Goal: Task Accomplishment & Management: Contribute content

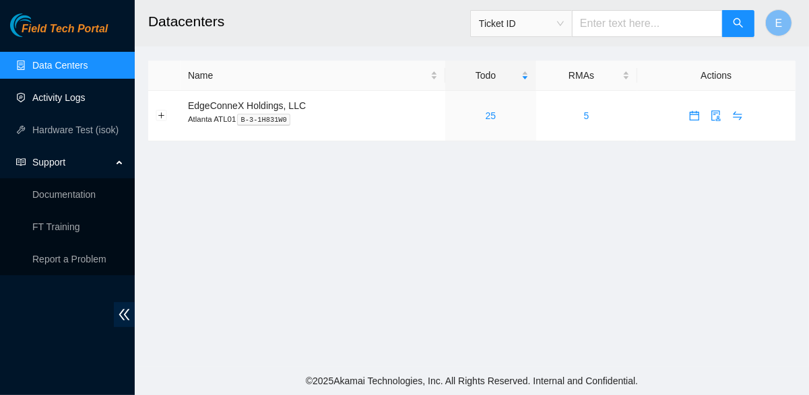
click at [74, 103] on link "Activity Logs" at bounding box center [58, 97] width 53 height 11
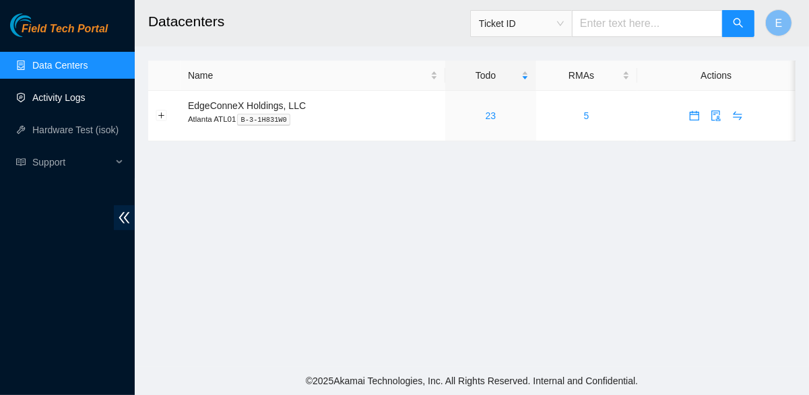
click at [71, 100] on link "Activity Logs" at bounding box center [58, 97] width 53 height 11
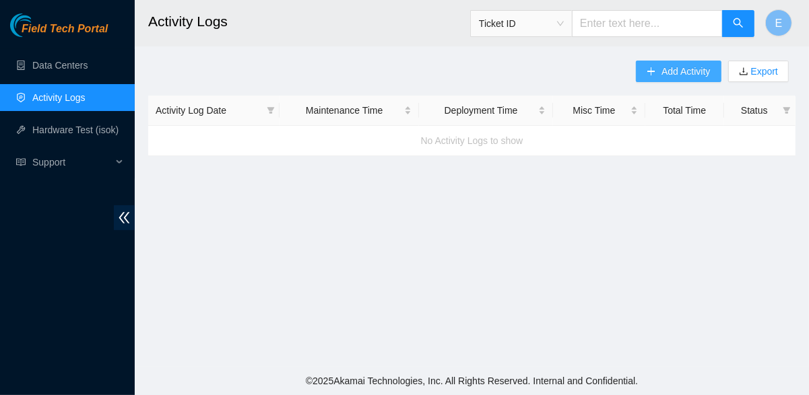
click at [681, 69] on span "Add Activity" at bounding box center [685, 71] width 48 height 15
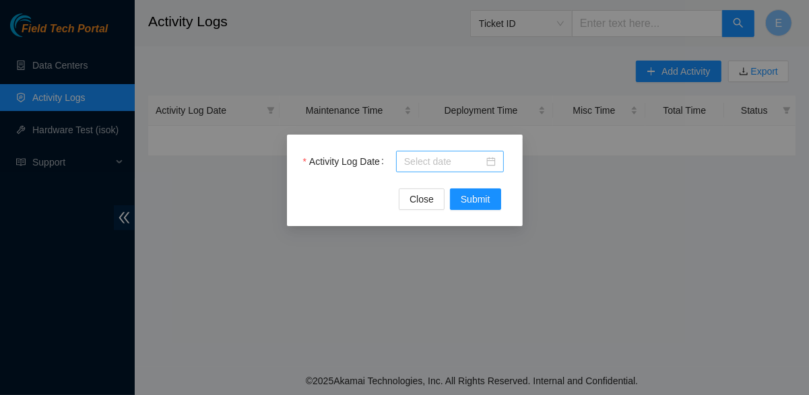
click at [428, 164] on input "Activity Log Date" at bounding box center [443, 161] width 79 height 15
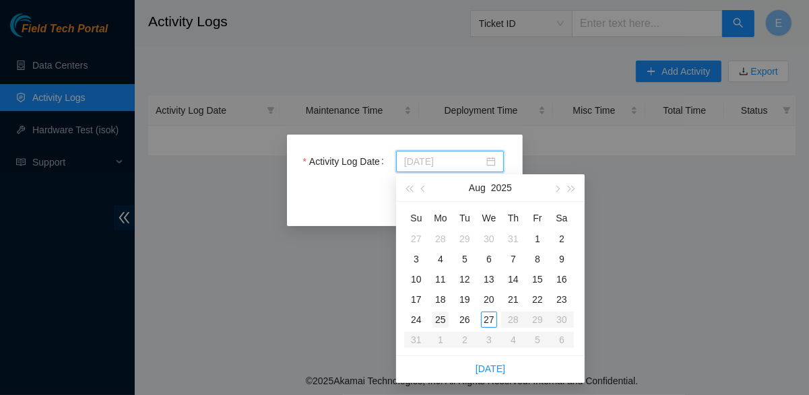
type input "2025-08-25"
click at [438, 318] on div "25" at bounding box center [440, 320] width 16 height 16
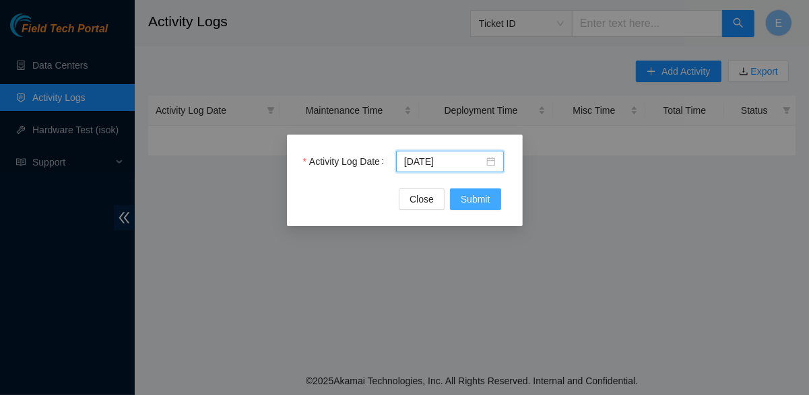
click at [465, 204] on span "Submit" at bounding box center [476, 199] width 30 height 15
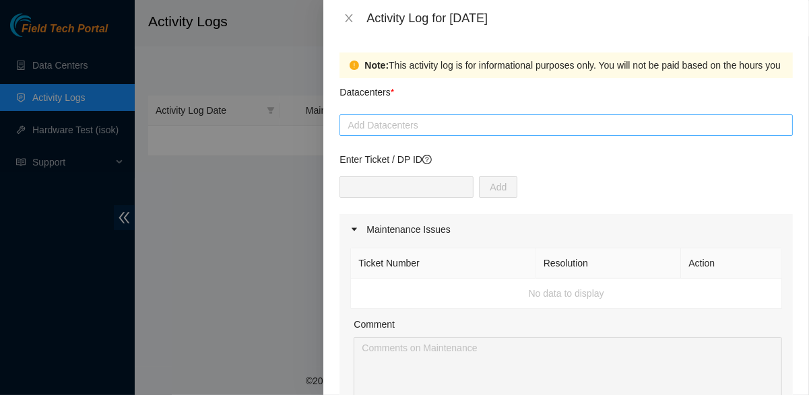
click at [415, 123] on div at bounding box center [566, 125] width 446 height 16
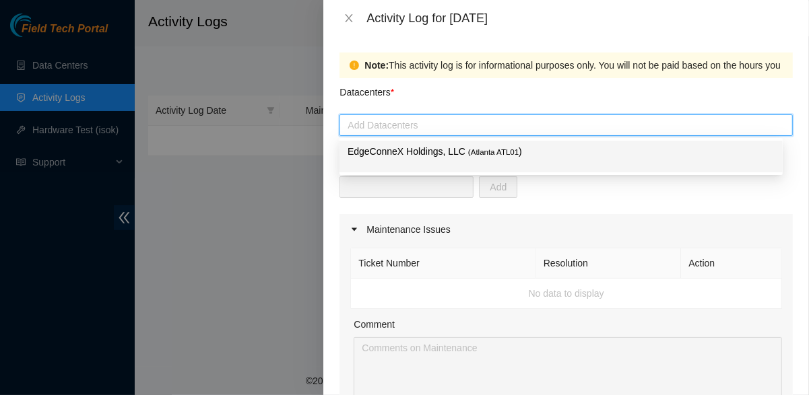
click at [427, 154] on p "EdgeConneX Holdings, LLC ( Atlanta ATL01 )" at bounding box center [560, 151] width 427 height 15
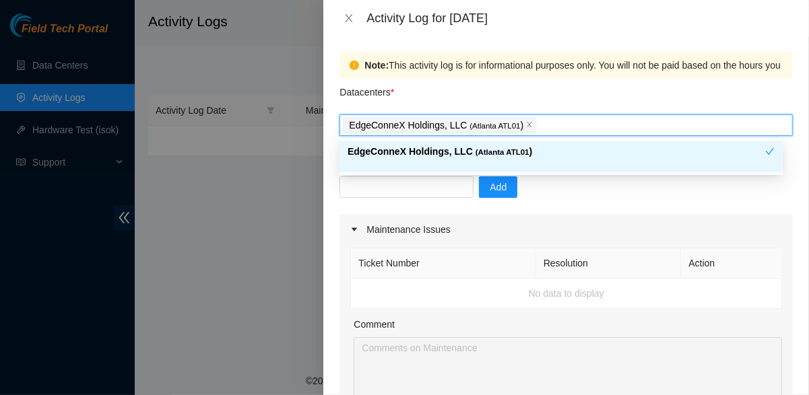
click at [525, 195] on div "Add" at bounding box center [565, 195] width 453 height 38
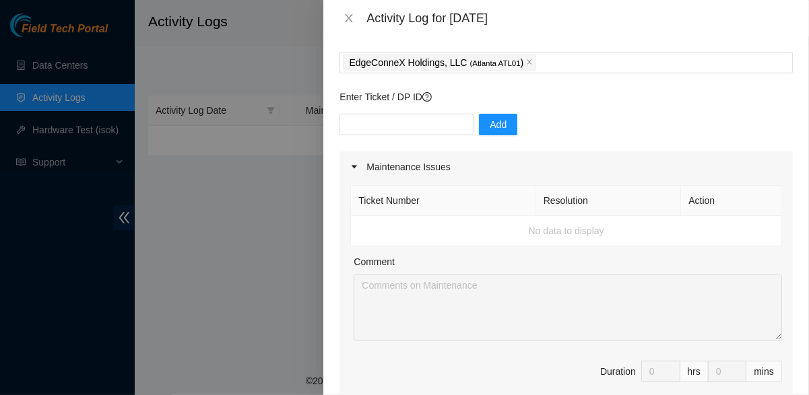
scroll to position [71, 0]
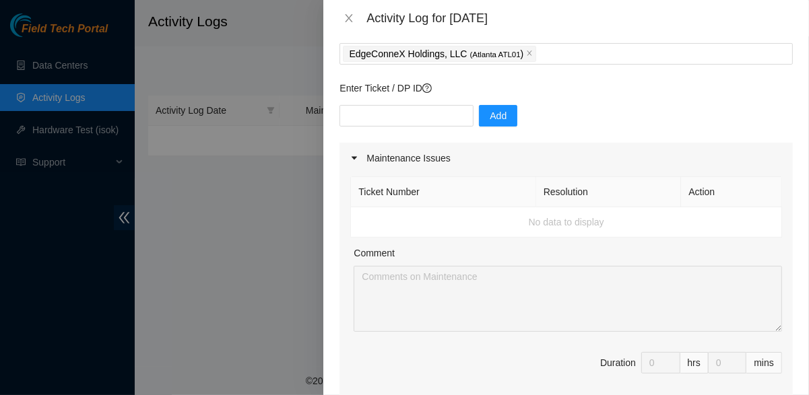
click at [358, 163] on div at bounding box center [358, 158] width 16 height 15
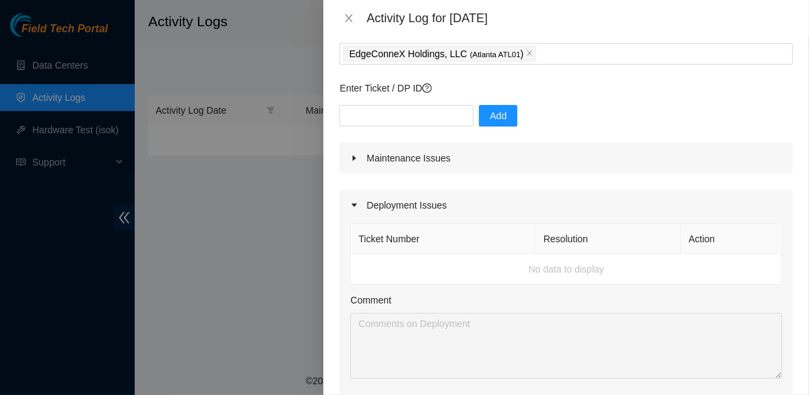
click at [354, 211] on div at bounding box center [358, 205] width 16 height 15
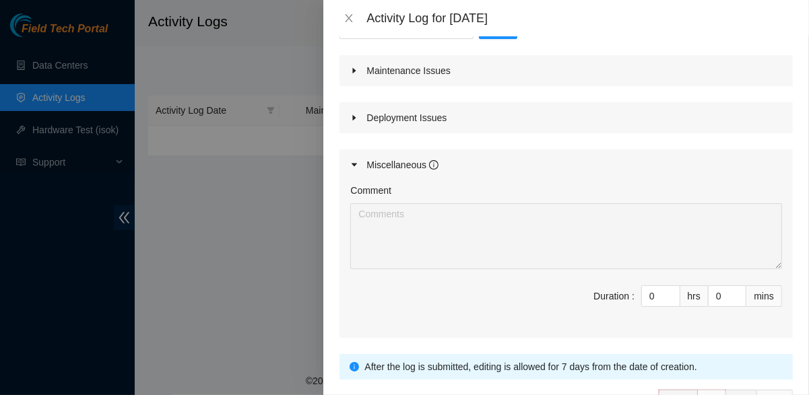
scroll to position [172, 0]
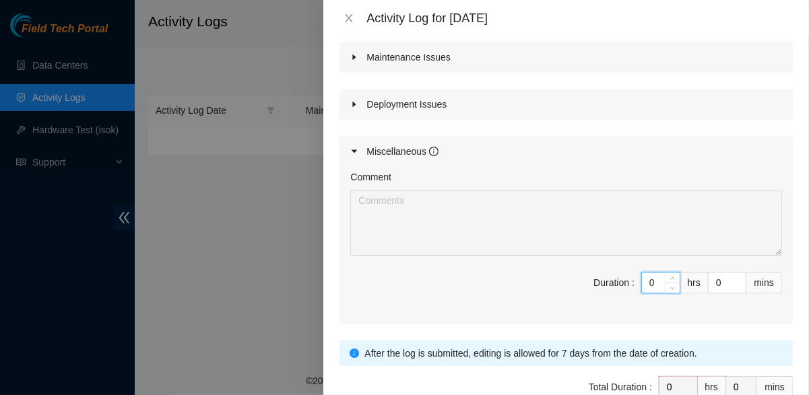
click at [655, 283] on input "0" at bounding box center [661, 283] width 38 height 20
type input "8"
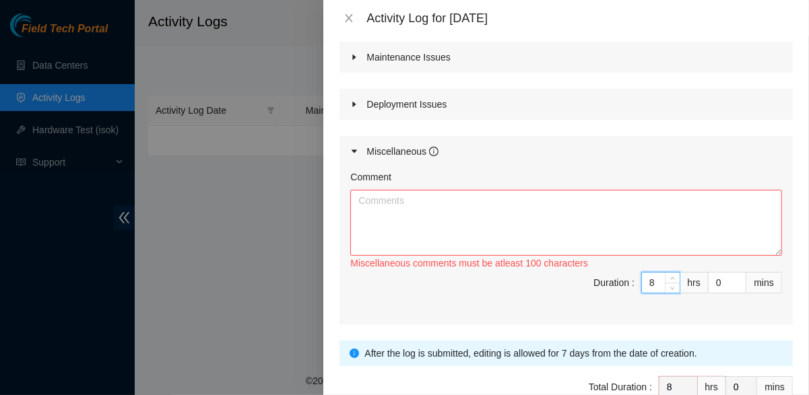
type input "8"
click at [558, 224] on textarea "Comment" at bounding box center [566, 223] width 432 height 66
click at [527, 296] on span "Duration : 8 hrs 0 mins" at bounding box center [566, 291] width 432 height 38
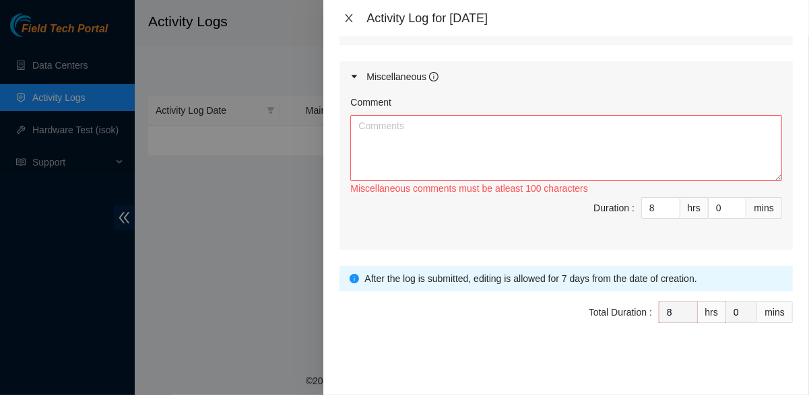
click at [348, 17] on icon "close" at bounding box center [348, 18] width 7 height 8
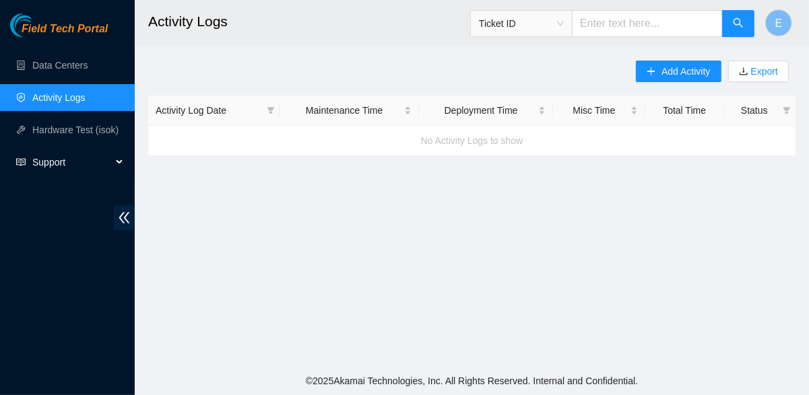
click at [120, 156] on div "Support" at bounding box center [67, 162] width 135 height 27
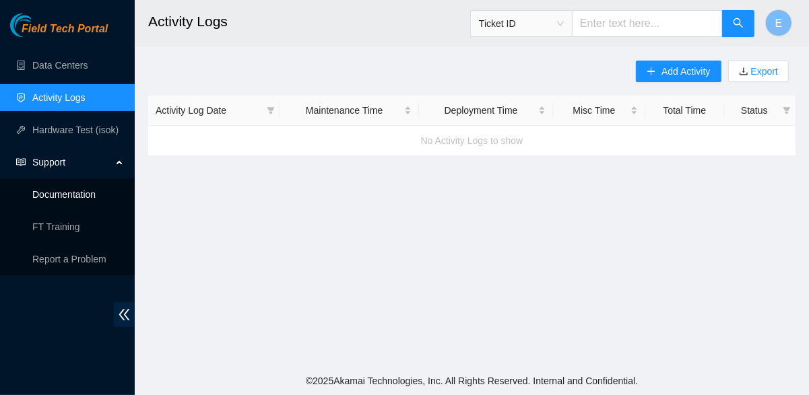
click at [88, 189] on link "Documentation" at bounding box center [63, 194] width 63 height 11
